Goal: Navigation & Orientation: Find specific page/section

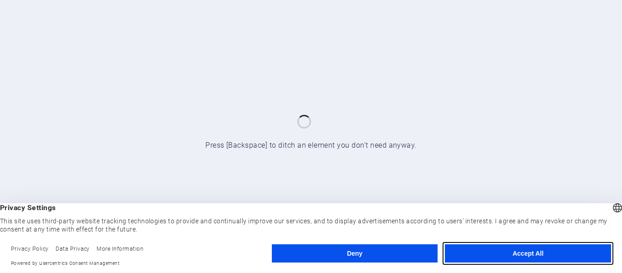
click at [532, 252] on button "Accept All" at bounding box center [528, 253] width 166 height 18
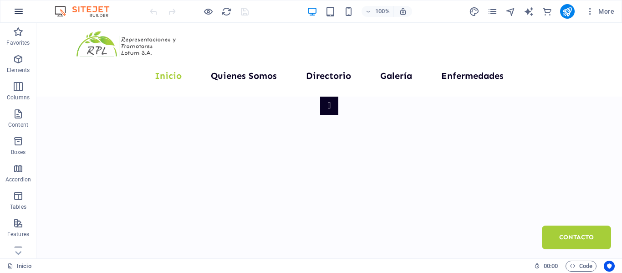
click at [14, 11] on icon "button" at bounding box center [18, 11] width 11 height 11
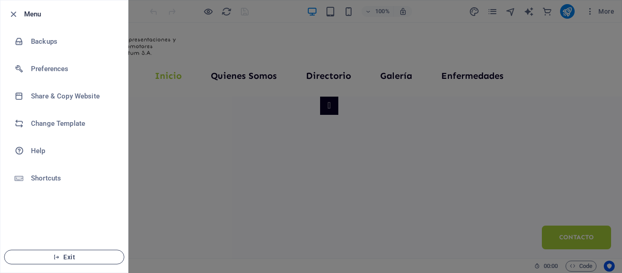
click at [87, 257] on span "Exit" at bounding box center [64, 256] width 105 height 7
